Goal: Transaction & Acquisition: Purchase product/service

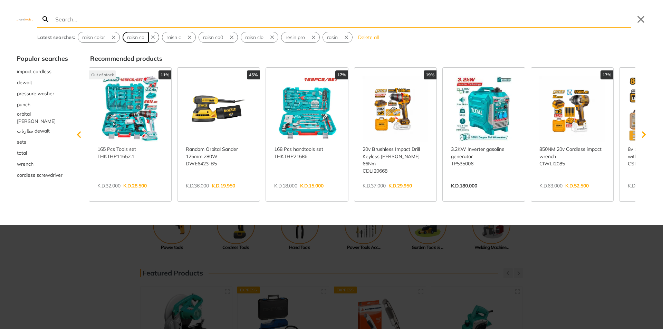
click at [136, 40] on span "raisn co" at bounding box center [135, 37] width 17 height 7
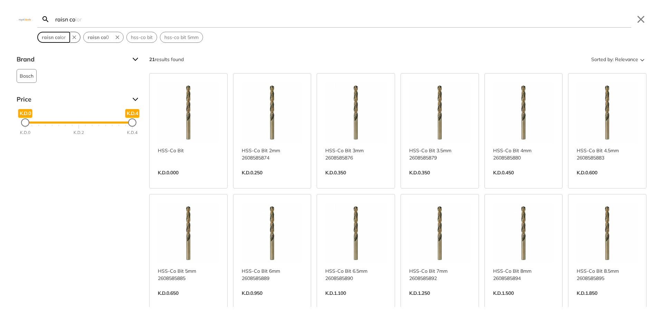
click at [61, 39] on span "raisn co lor" at bounding box center [54, 37] width 24 height 7
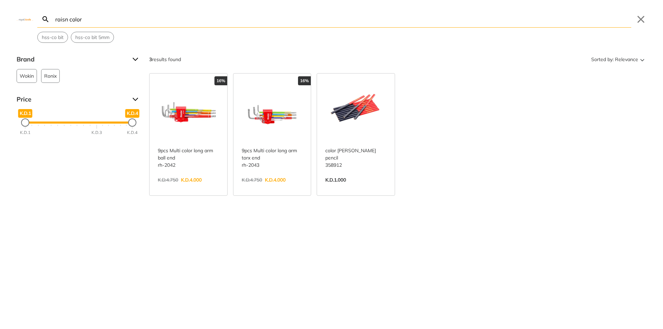
click at [96, 22] on input "raisn co" at bounding box center [342, 19] width 577 height 16
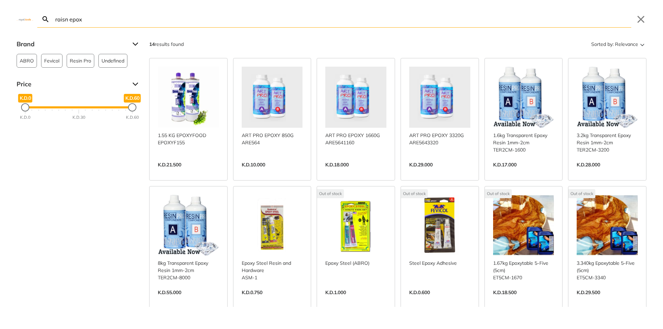
type input "raisn epox"
click at [515, 172] on link "View more →" at bounding box center [523, 172] width 61 height 0
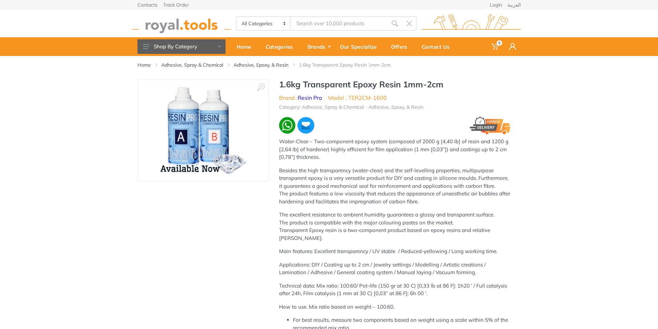
type input "raisn epox"
click at [227, 143] on img at bounding box center [202, 130] width 87 height 87
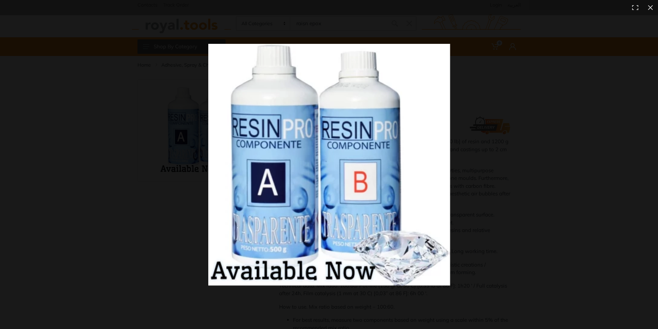
click at [344, 222] on img at bounding box center [329, 165] width 242 height 242
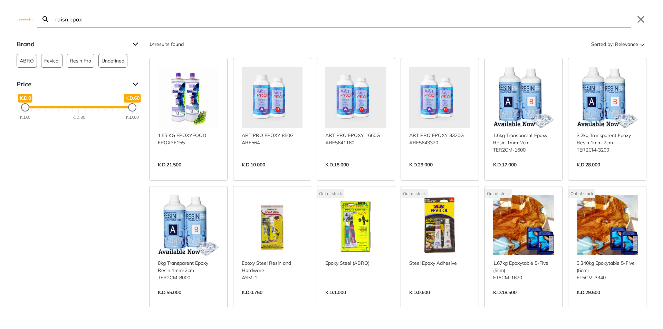
click at [593, 172] on link "View more →" at bounding box center [606, 172] width 61 height 0
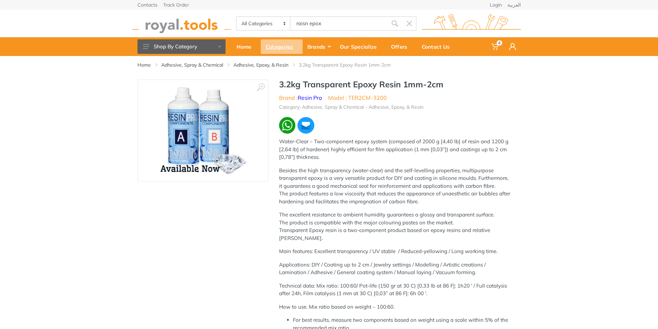
click at [283, 48] on div "Categories" at bounding box center [282, 46] width 42 height 14
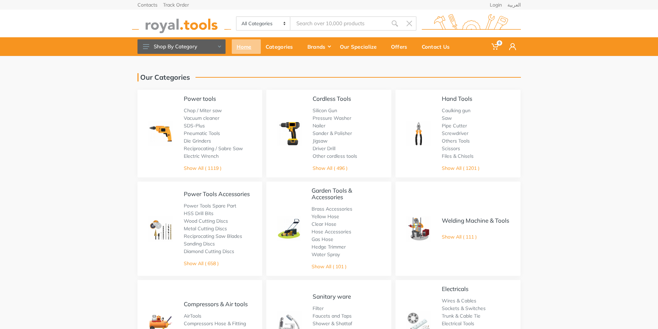
click at [239, 47] on div "Home" at bounding box center [246, 46] width 29 height 14
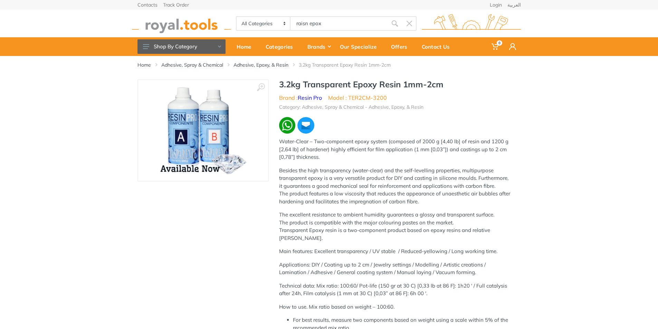
click at [200, 130] on img at bounding box center [202, 130] width 87 height 87
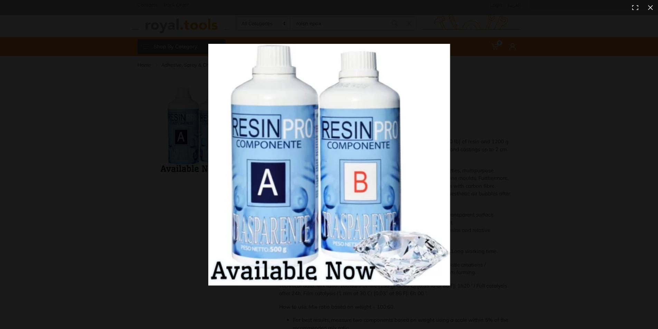
click at [228, 129] on img at bounding box center [329, 165] width 242 height 242
